Goal: Find specific page/section: Find specific page/section

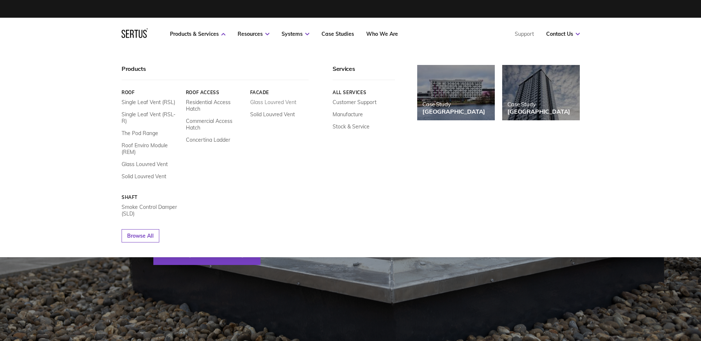
click at [271, 102] on link "Glass Louvred Vent" at bounding box center [273, 102] width 46 height 7
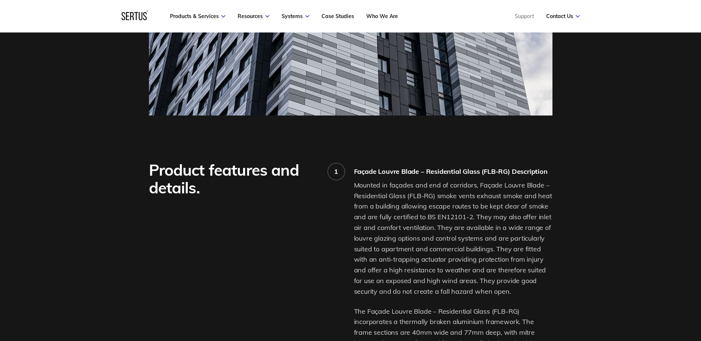
scroll to position [222, 0]
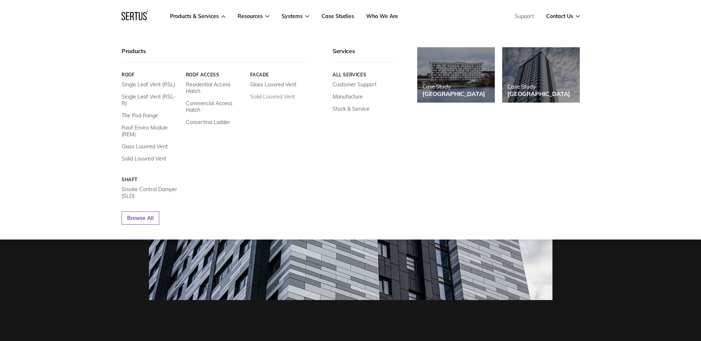
click at [269, 97] on link "Solid Louvred Vent" at bounding box center [272, 96] width 45 height 7
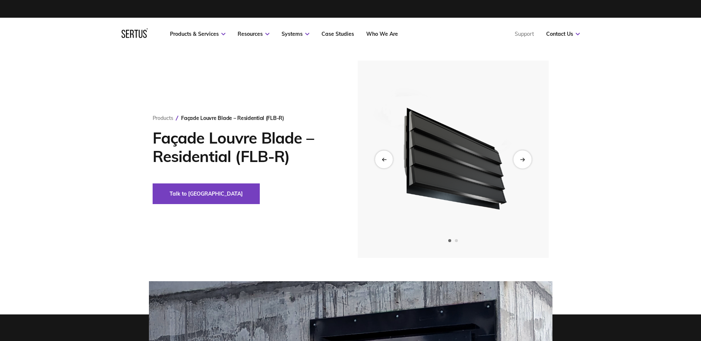
click at [523, 155] on div "Next slide" at bounding box center [522, 159] width 18 height 18
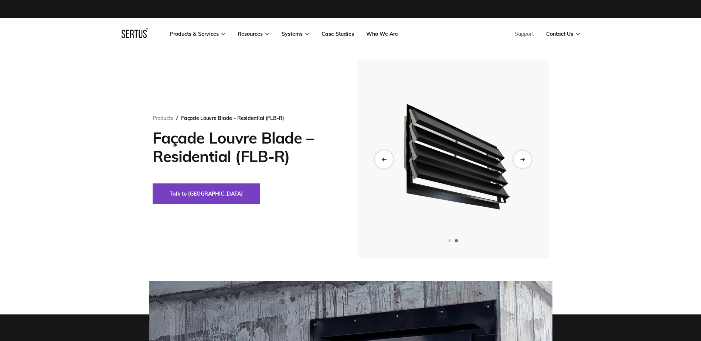
click at [383, 163] on div "Previous slide" at bounding box center [384, 159] width 18 height 18
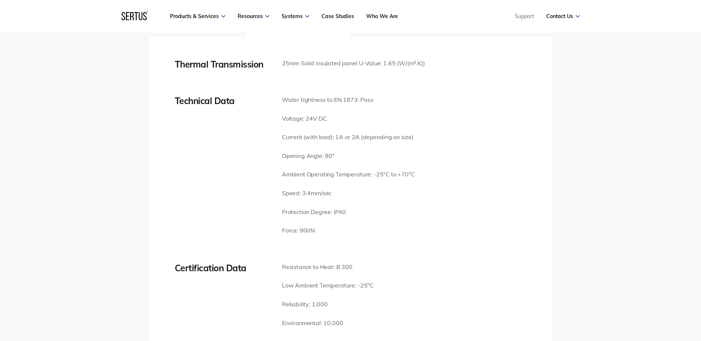
scroll to position [1072, 0]
